Goal: Transaction & Acquisition: Purchase product/service

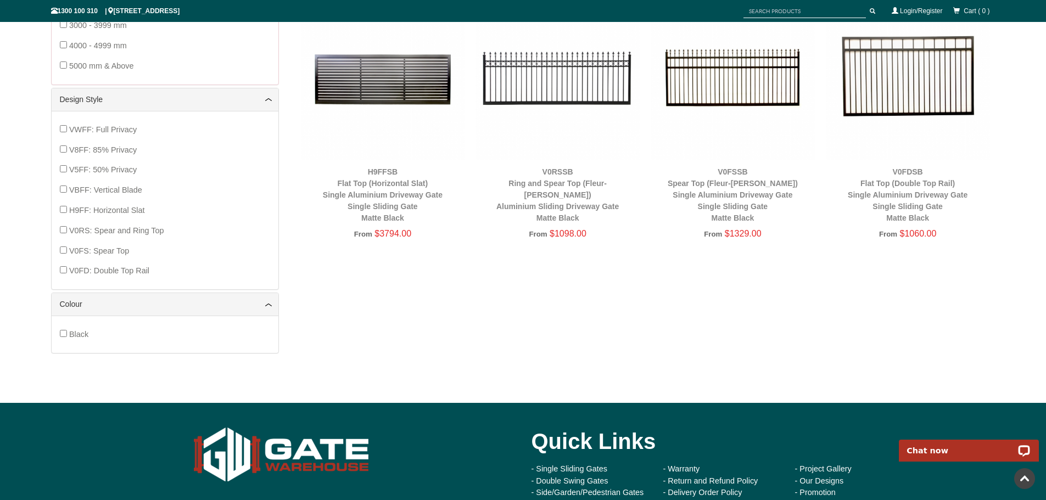
scroll to position [467, 0]
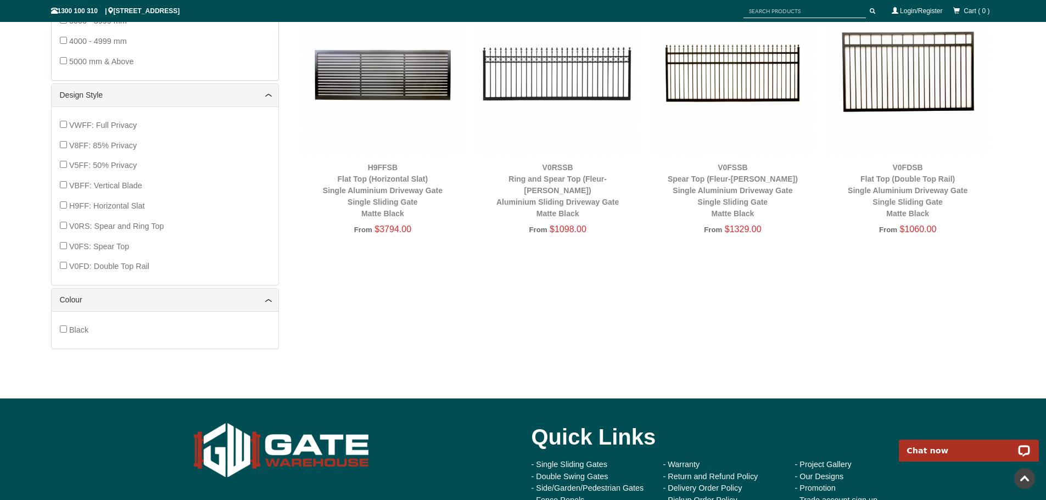
click at [507, 284] on div "Single Sliding Gates Double Swing Gates Pedestrian / Side / Garden Gates Fence …" at bounding box center [523, 39] width 944 height 664
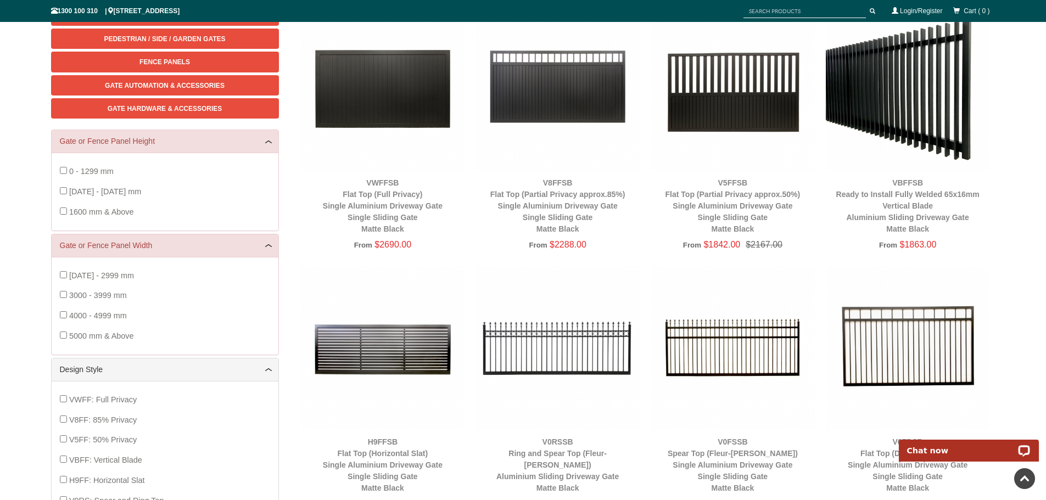
scroll to position [0, 0]
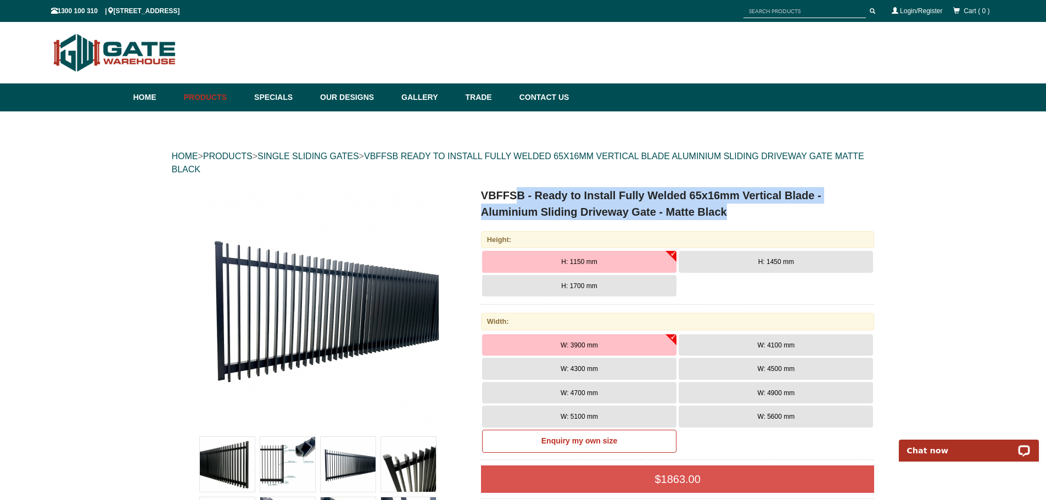
drag, startPoint x: 516, startPoint y: 202, endPoint x: 785, endPoint y: 205, distance: 269.0
click at [785, 205] on h1 "VBFFSB - Ready to Install Fully Welded 65x16mm Vertical Blade - Aluminium Slidi…" at bounding box center [678, 203] width 394 height 33
click at [693, 198] on h1 "VBFFSB - Ready to Install Fully Welded 65x16mm Vertical Blade - Aluminium Slidi…" at bounding box center [678, 203] width 394 height 33
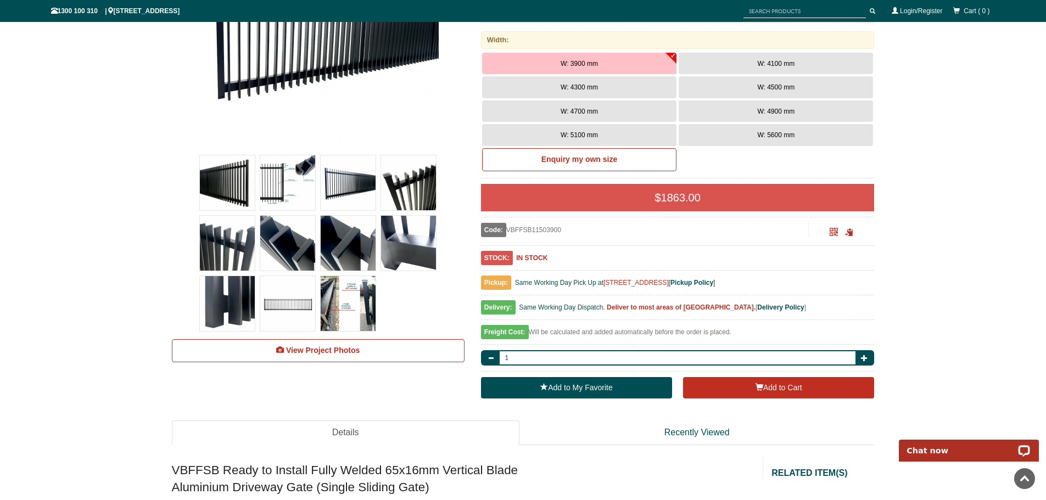
scroll to position [329, 0]
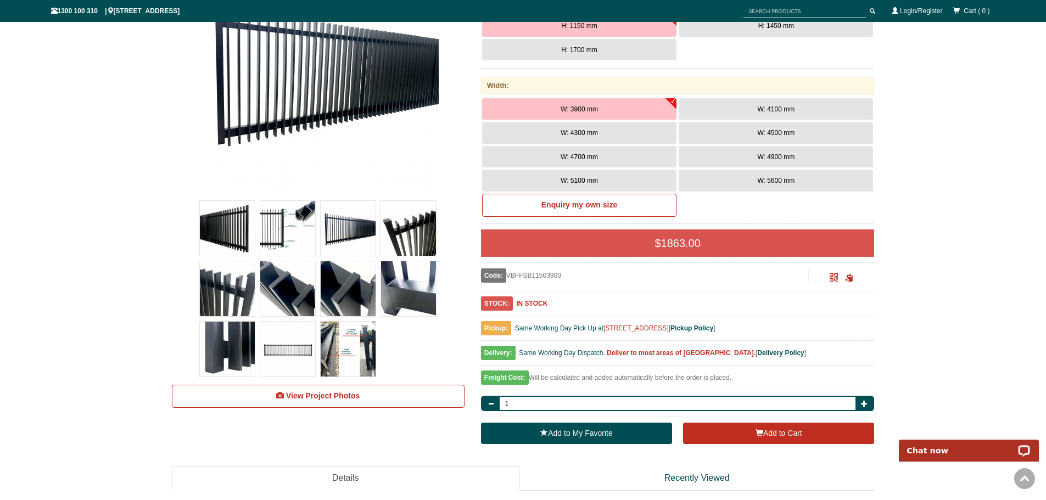
scroll to position [247, 0]
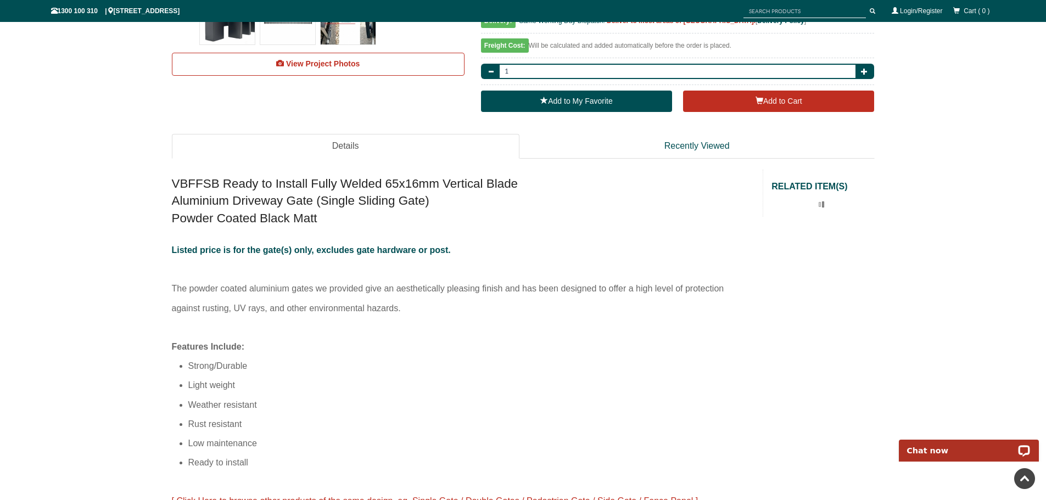
scroll to position [576, 0]
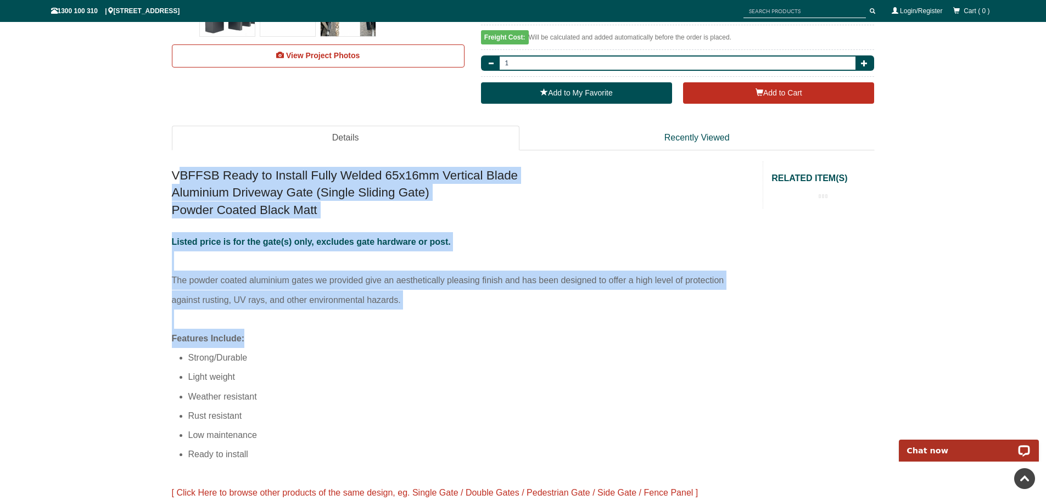
drag, startPoint x: 176, startPoint y: 173, endPoint x: 323, endPoint y: 372, distance: 248.0
click at [289, 274] on p "Listed price is for the gate(s) only, excludes gate hardware or post. The powde…" at bounding box center [463, 280] width 583 height 97
drag, startPoint x: 205, startPoint y: 171, endPoint x: 297, endPoint y: 362, distance: 212.4
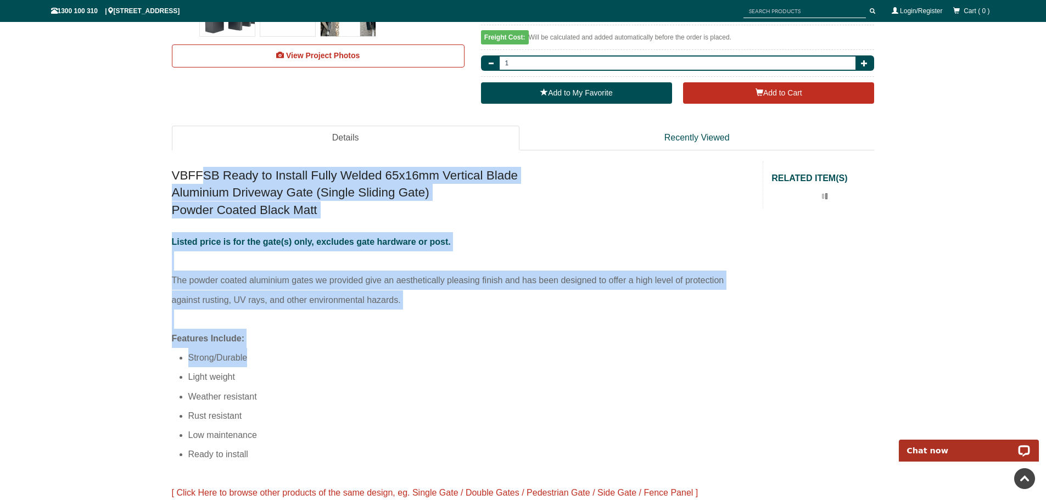
click at [286, 278] on p "Listed price is for the gate(s) only, excludes gate hardware or post. The powde…" at bounding box center [463, 280] width 583 height 97
drag, startPoint x: 206, startPoint y: 170, endPoint x: 293, endPoint y: 373, distance: 220.7
click at [278, 321] on p "Listed price is for the gate(s) only, excludes gate hardware or post. The powde…" at bounding box center [463, 280] width 583 height 97
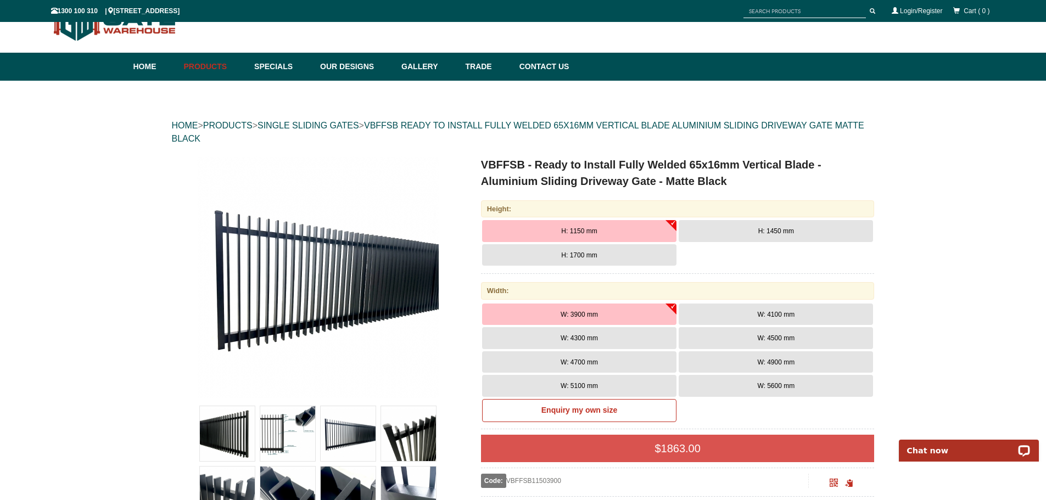
scroll to position [27, 0]
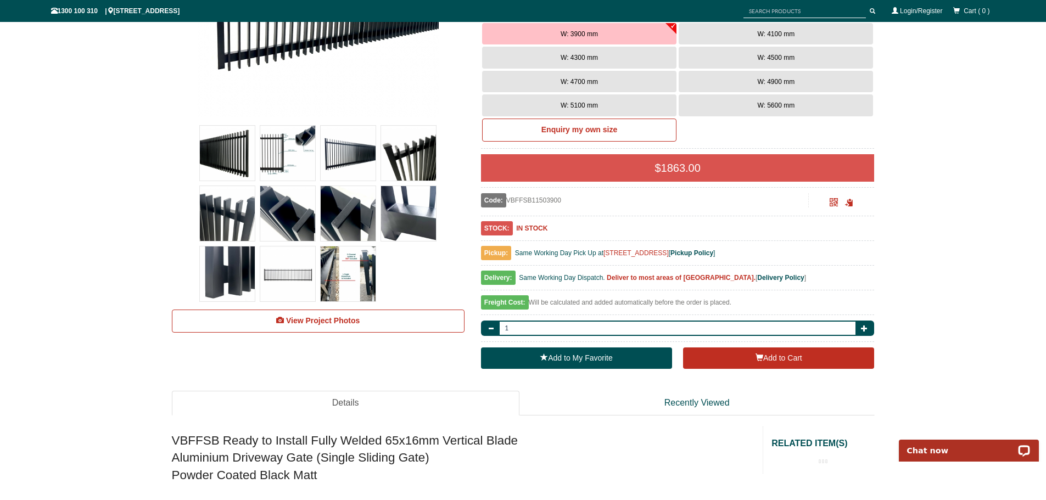
scroll to position [357, 0]
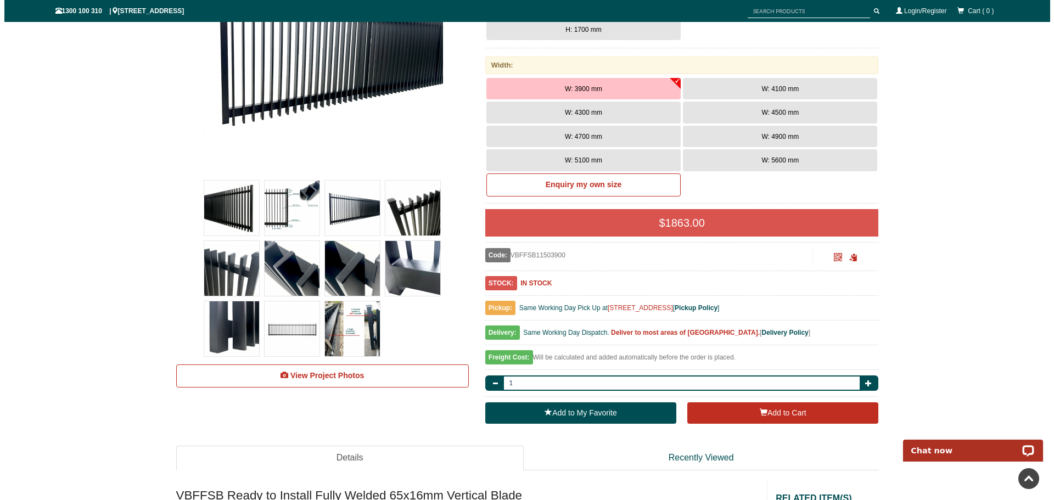
scroll to position [247, 0]
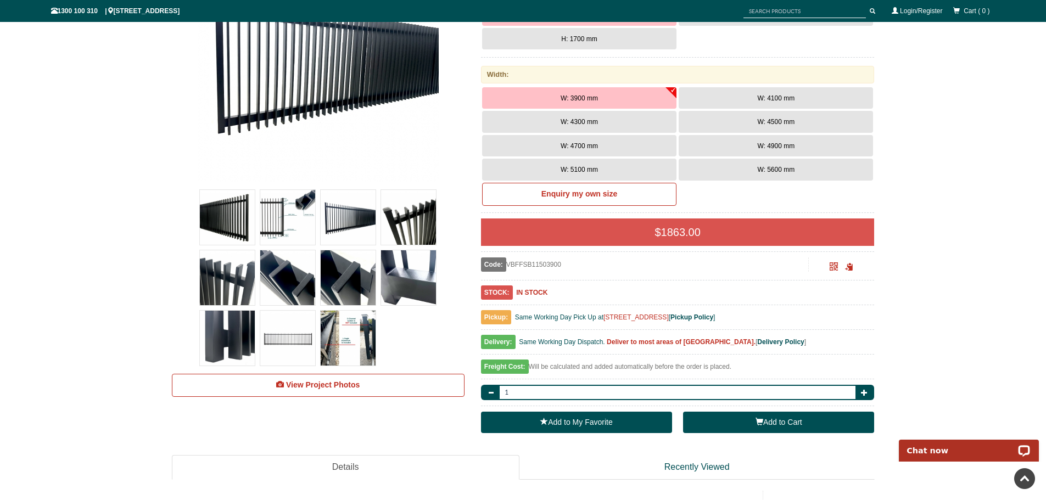
click at [795, 425] on button "Add to Cart" at bounding box center [778, 423] width 191 height 22
click at [772, 423] on button "Add to Cart" at bounding box center [778, 423] width 191 height 22
